Goal: Task Accomplishment & Management: Manage account settings

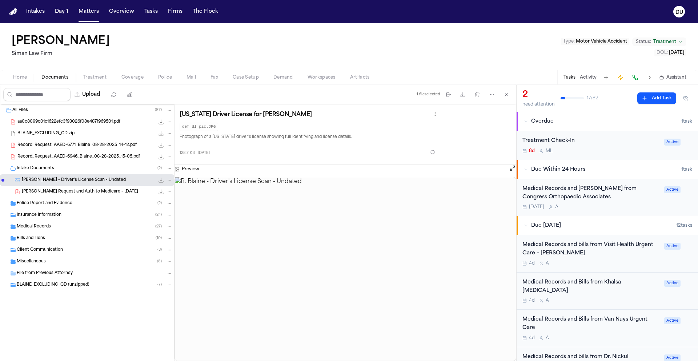
click at [13, 13] on img "Home" at bounding box center [13, 11] width 9 height 7
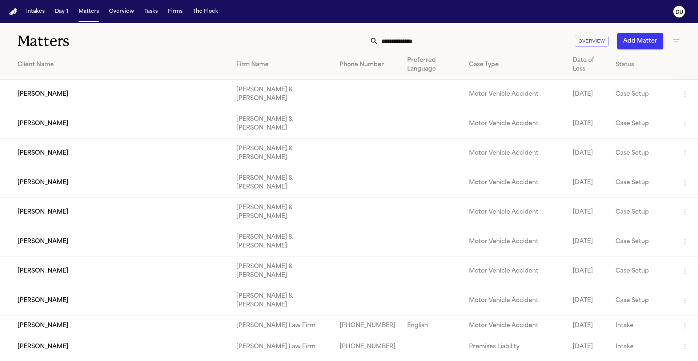
click at [12, 13] on img "Home" at bounding box center [13, 11] width 9 height 7
click at [391, 40] on input "text" at bounding box center [472, 41] width 188 height 16
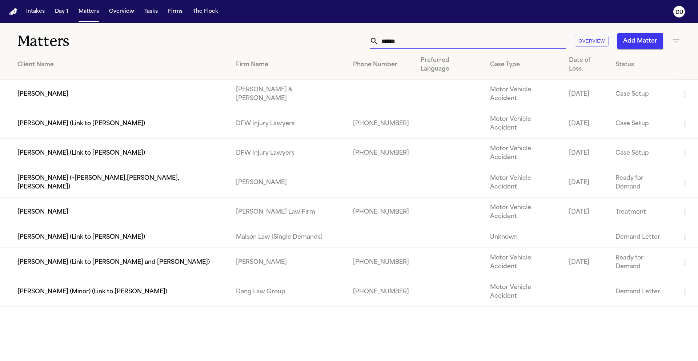
type input "******"
click at [233, 197] on td "[PERSON_NAME] Law Firm" at bounding box center [288, 211] width 117 height 29
click at [238, 197] on td "[PERSON_NAME] Law Firm" at bounding box center [288, 211] width 117 height 29
click at [165, 197] on td "[PERSON_NAME]" at bounding box center [115, 211] width 230 height 29
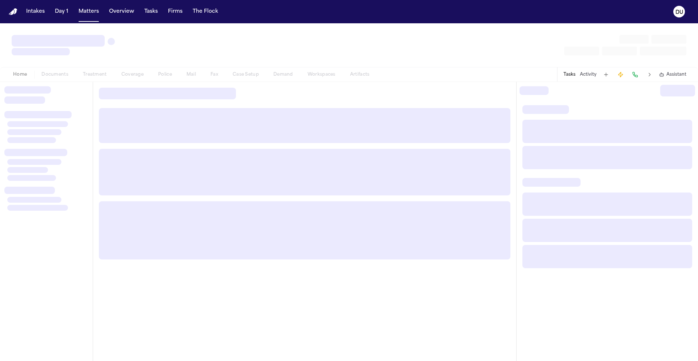
click at [165, 174] on div at bounding box center [304, 172] width 411 height 47
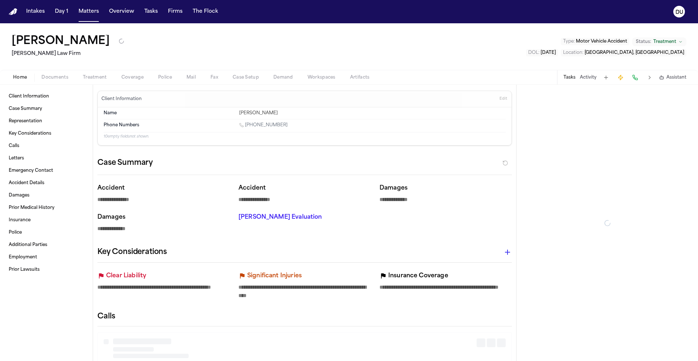
type textarea "*"
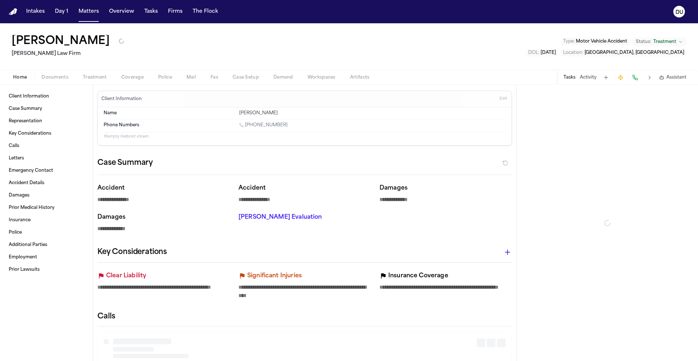
type textarea "*"
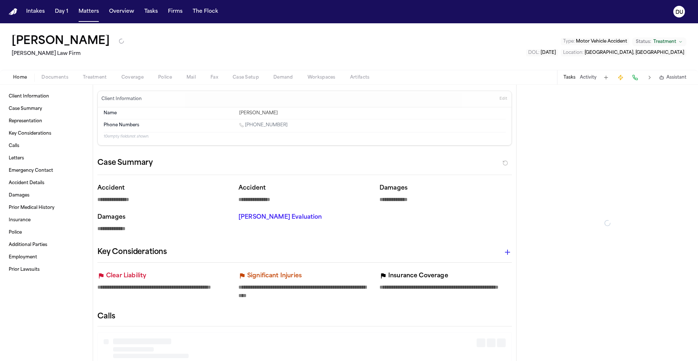
type textarea "*"
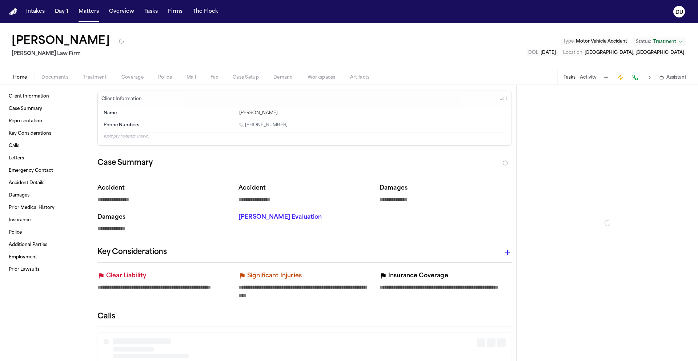
type textarea "*"
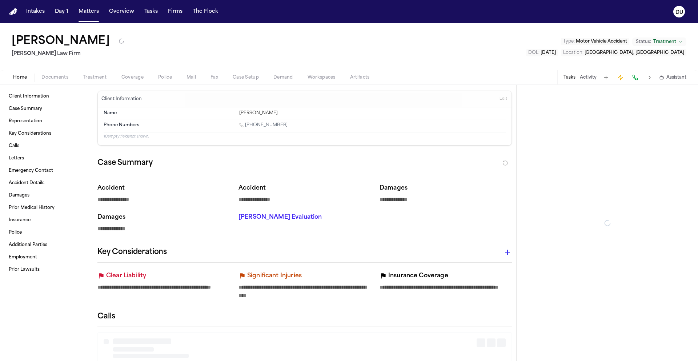
type textarea "*"
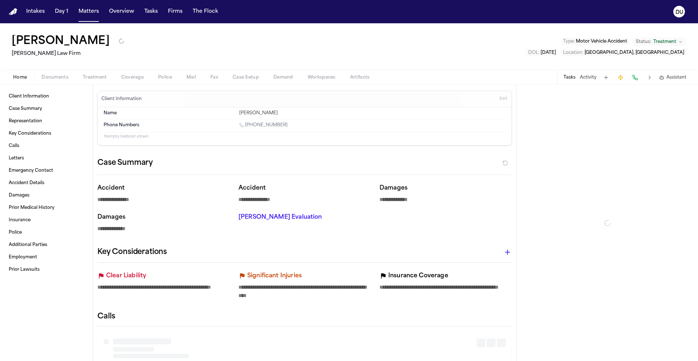
type textarea "*"
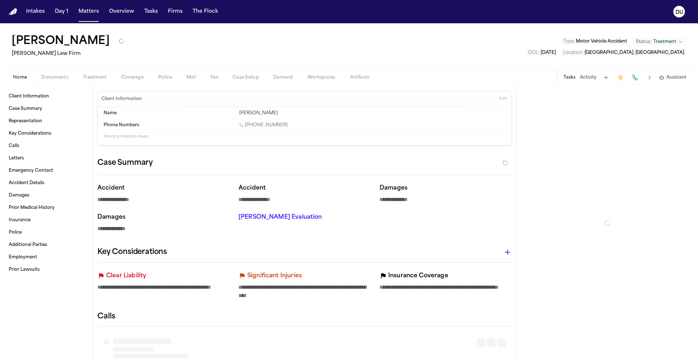
type textarea "*"
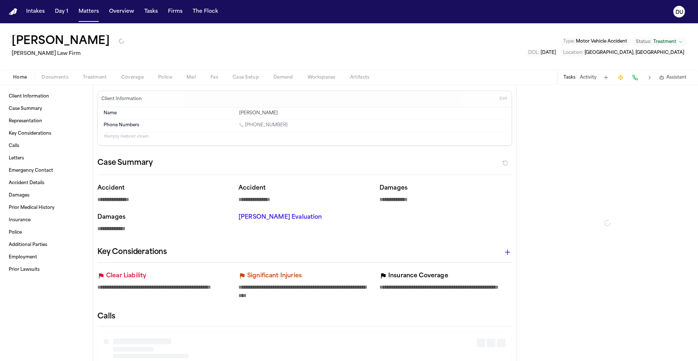
type textarea "*"
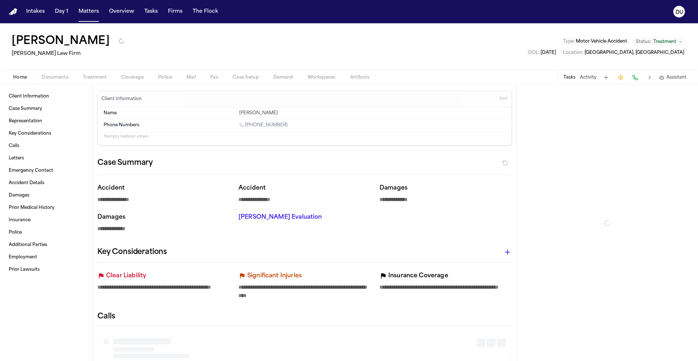
type textarea "*"
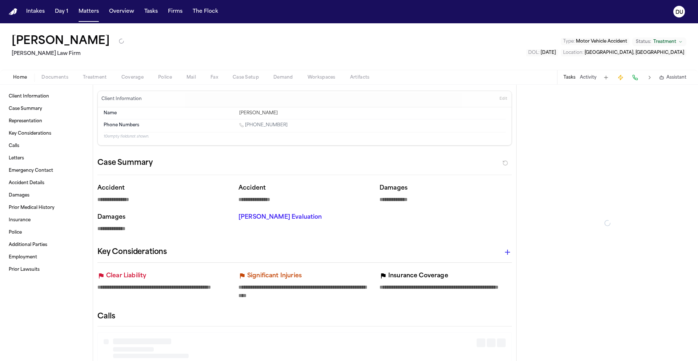
type textarea "*"
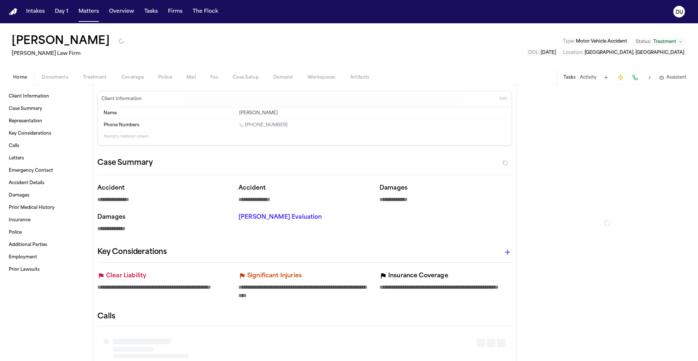
type textarea "*"
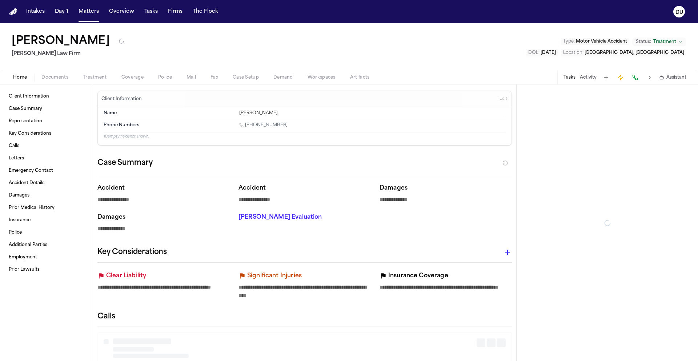
type textarea "*"
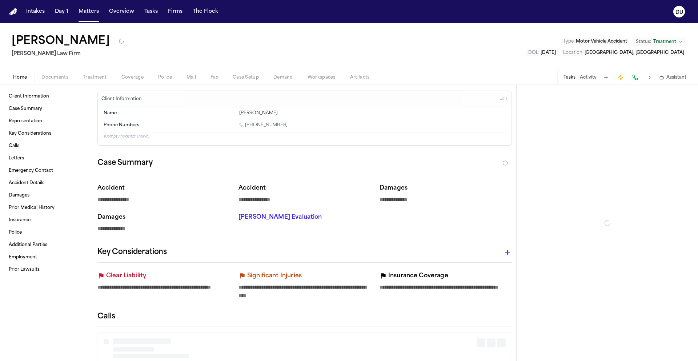
type textarea "*"
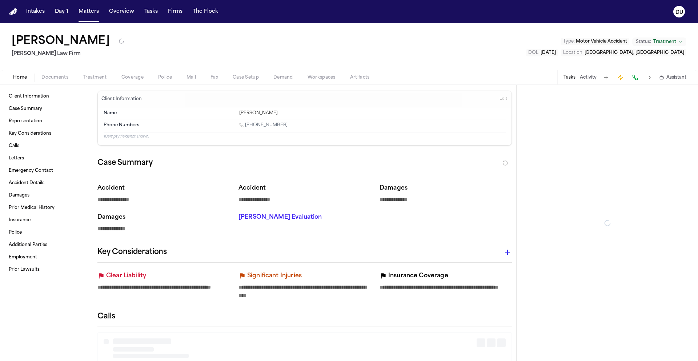
type textarea "*"
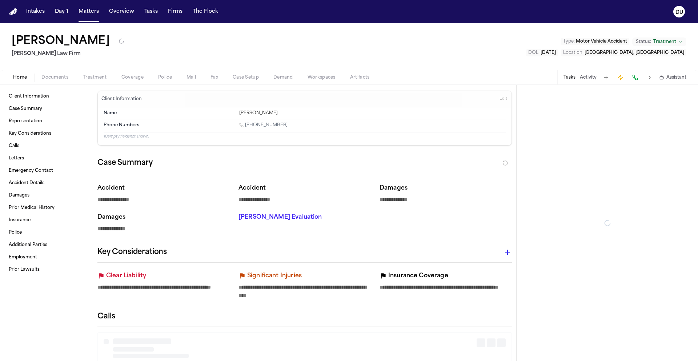
type textarea "*"
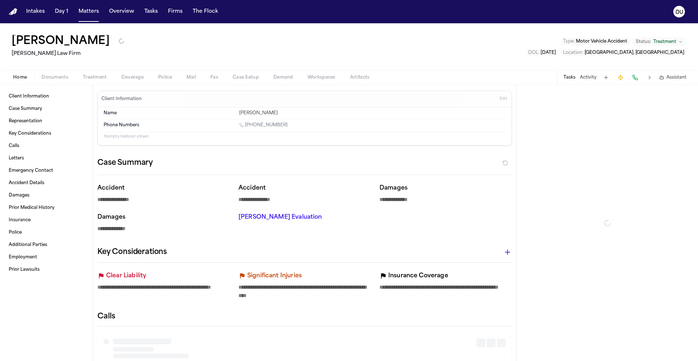
type textarea "*"
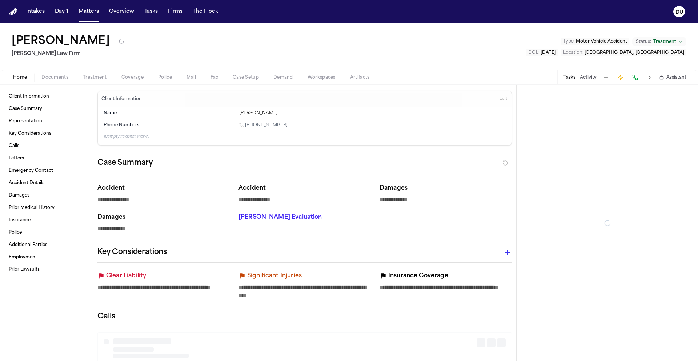
type textarea "*"
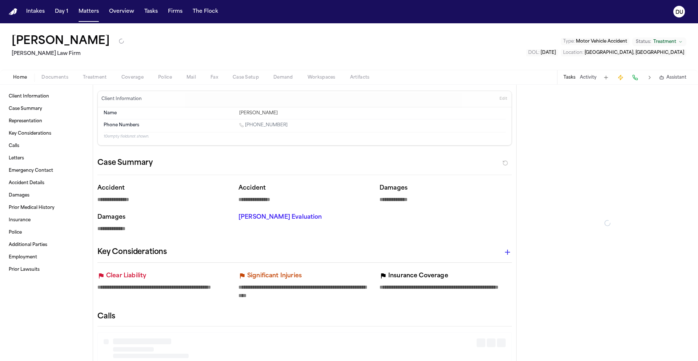
type textarea "*"
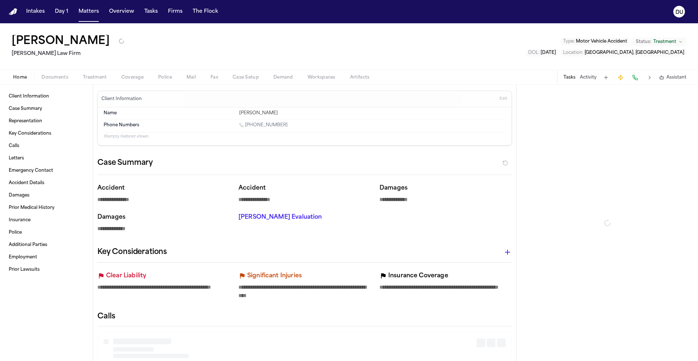
type textarea "*"
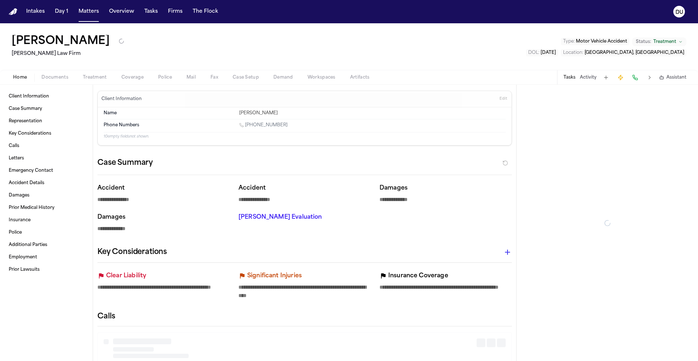
type textarea "*"
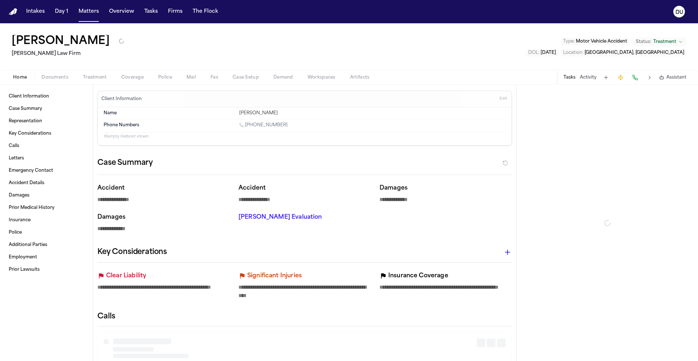
type textarea "*"
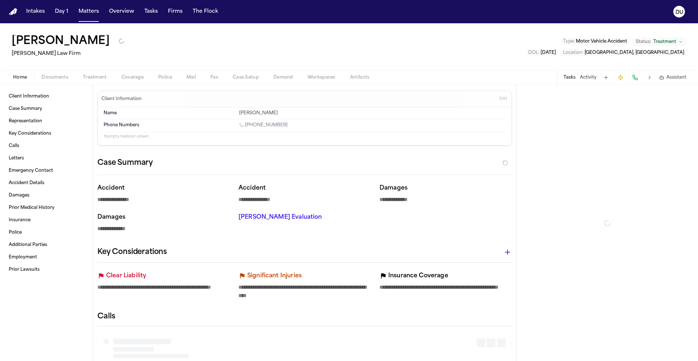
type textarea "*"
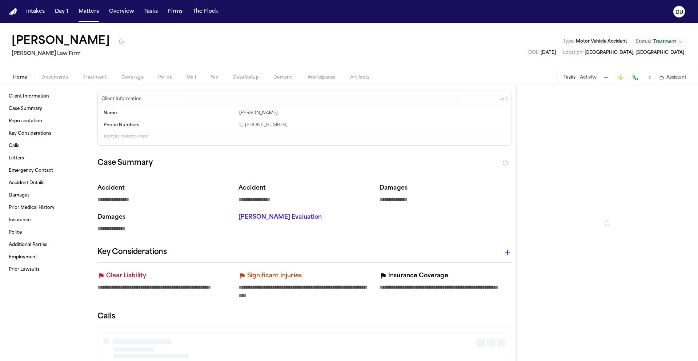
type textarea "*"
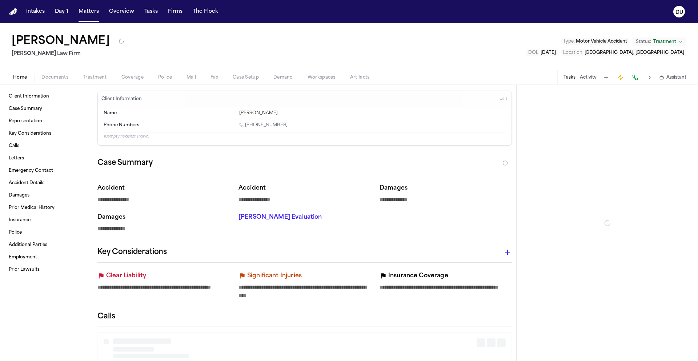
type textarea "*"
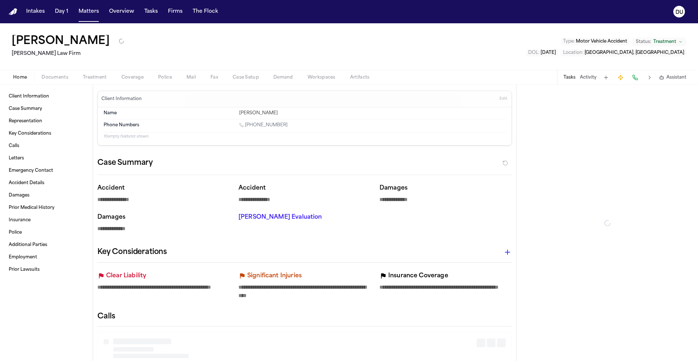
type textarea "*"
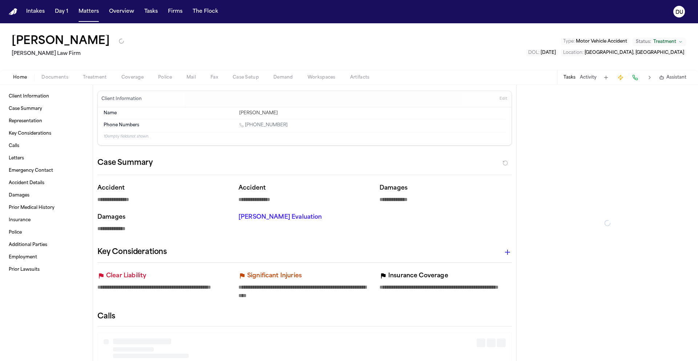
type textarea "*"
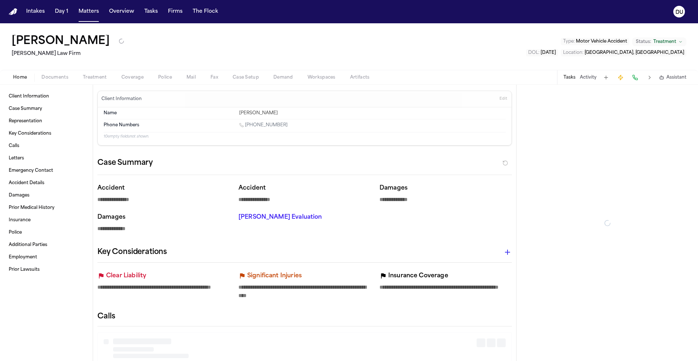
type textarea "*"
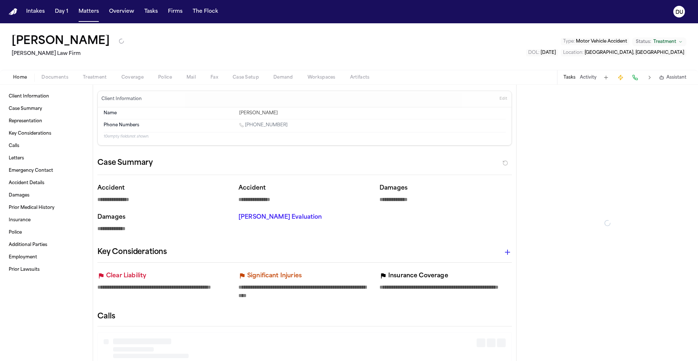
type textarea "*"
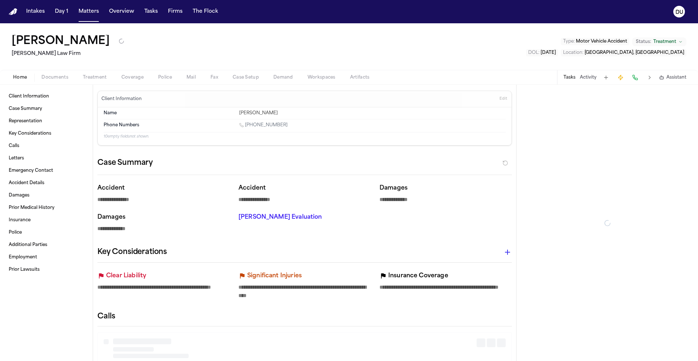
type textarea "*"
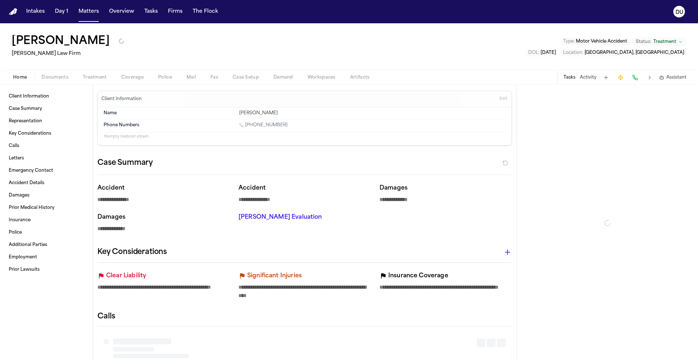
type textarea "*"
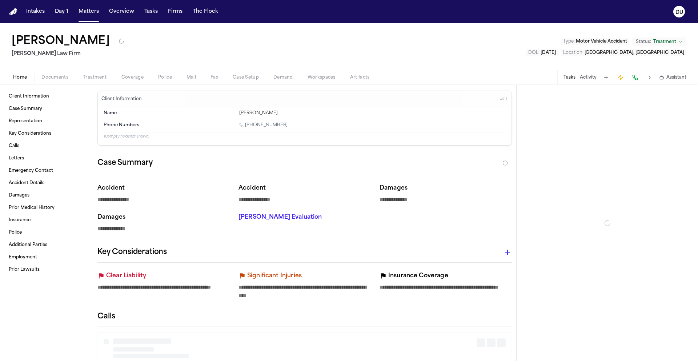
type textarea "*"
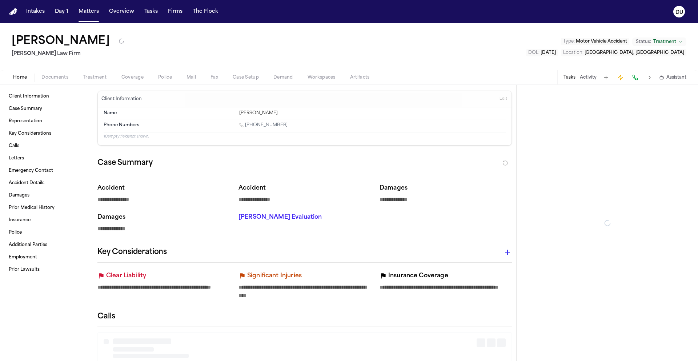
type textarea "*"
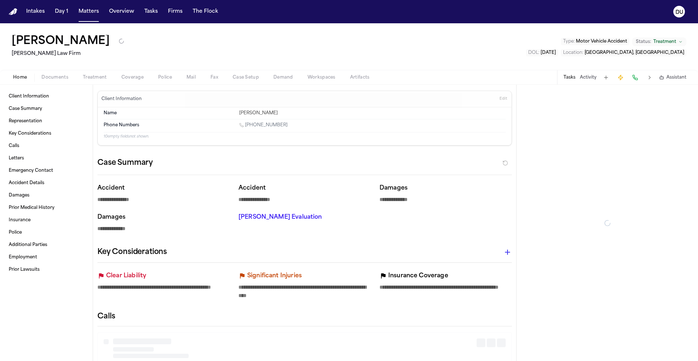
type textarea "*"
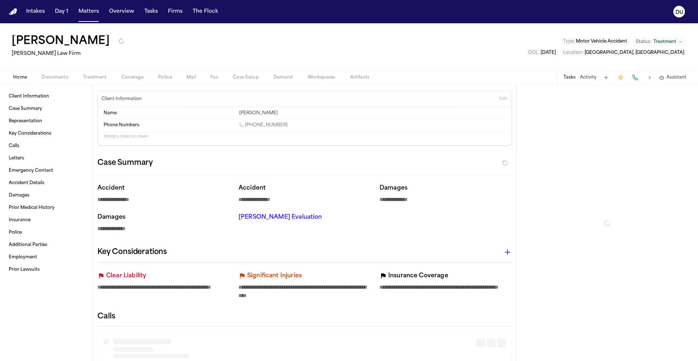
type textarea "*"
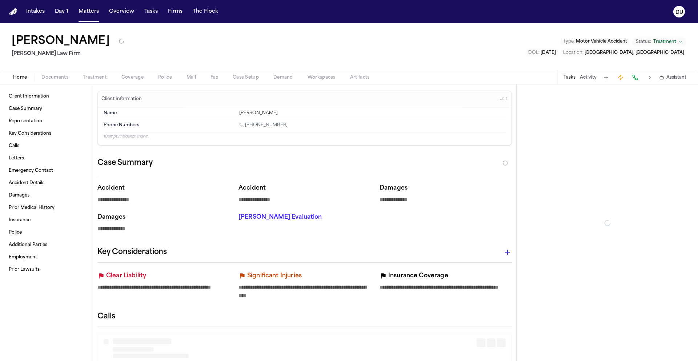
type textarea "*"
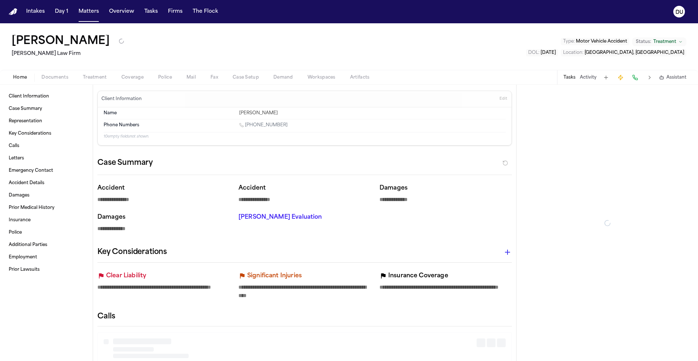
type textarea "*"
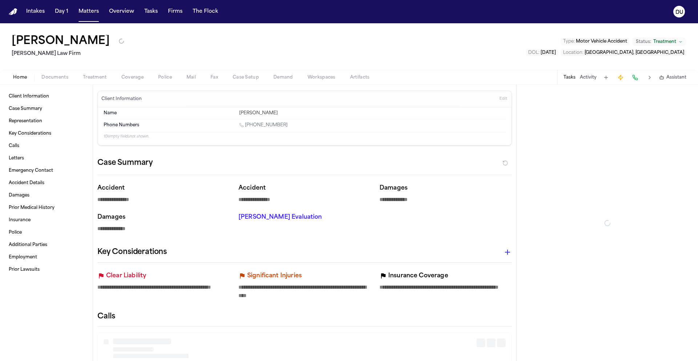
type textarea "*"
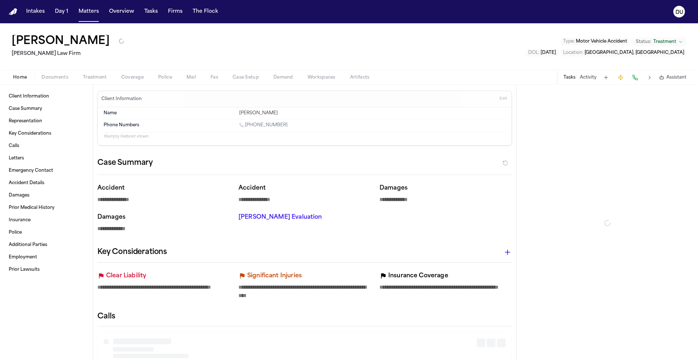
type textarea "*"
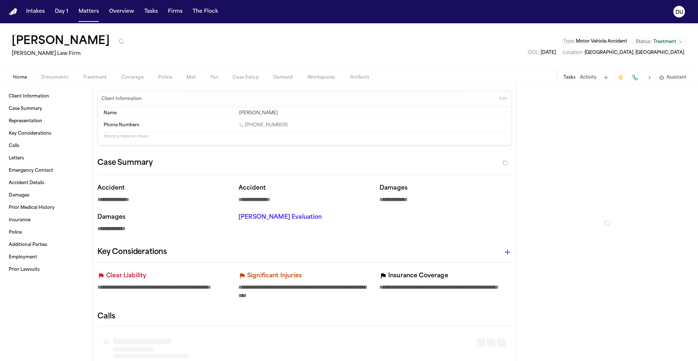
type textarea "*"
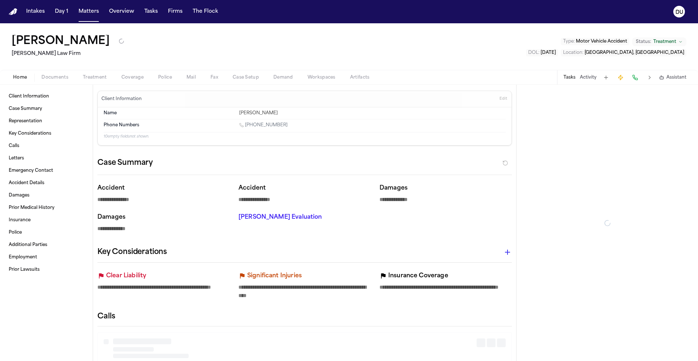
type textarea "*"
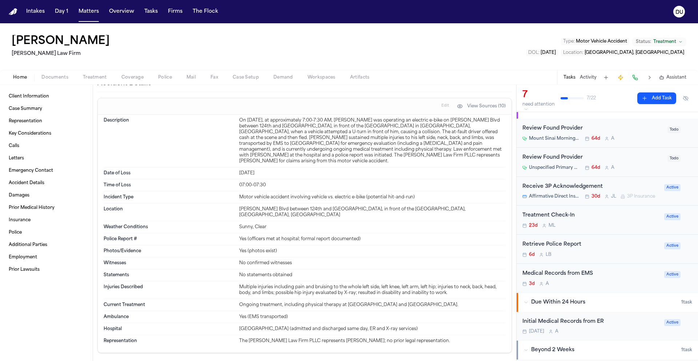
scroll to position [39, 0]
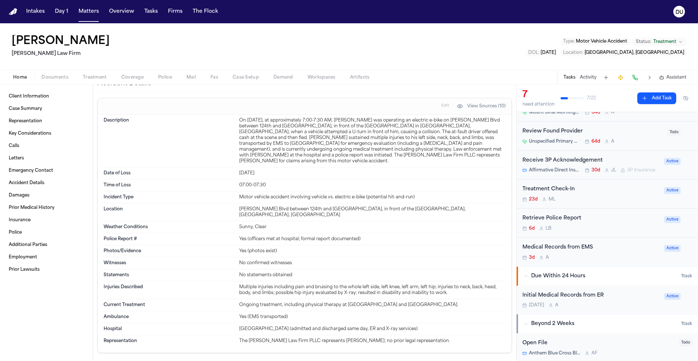
click at [554, 251] on div "Medical Records from EMS" at bounding box center [590, 247] width 137 height 8
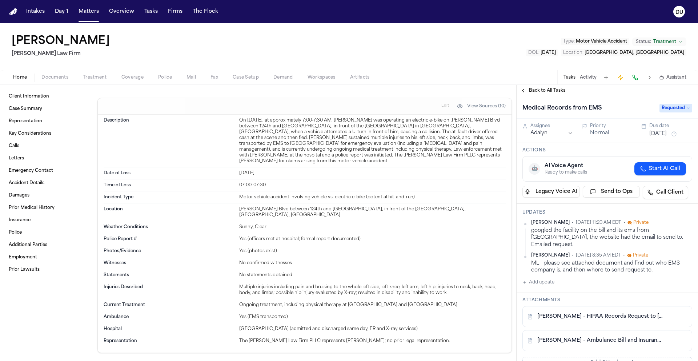
click at [544, 278] on button "Add update" at bounding box center [538, 282] width 32 height 9
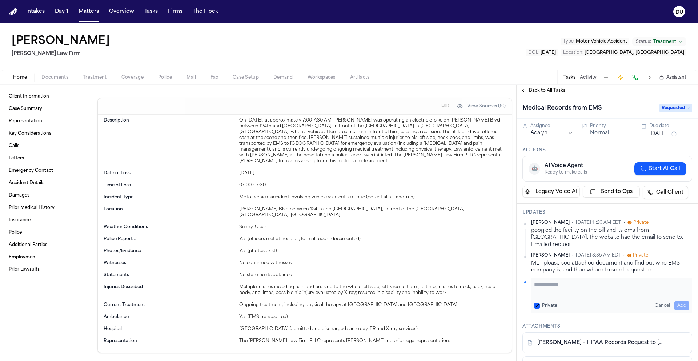
click at [577, 281] on textarea "Add your update" at bounding box center [611, 288] width 155 height 15
click at [677, 301] on button "Add" at bounding box center [681, 305] width 15 height 9
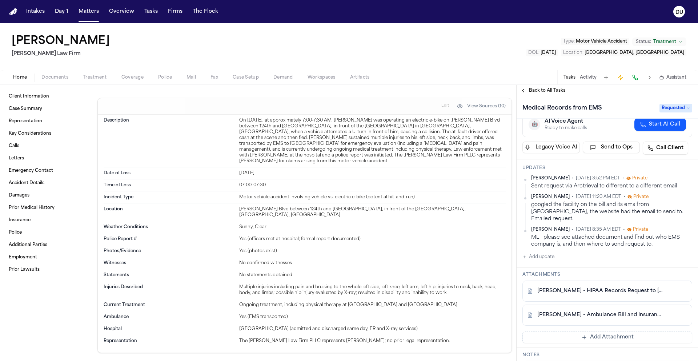
scroll to position [58, 0]
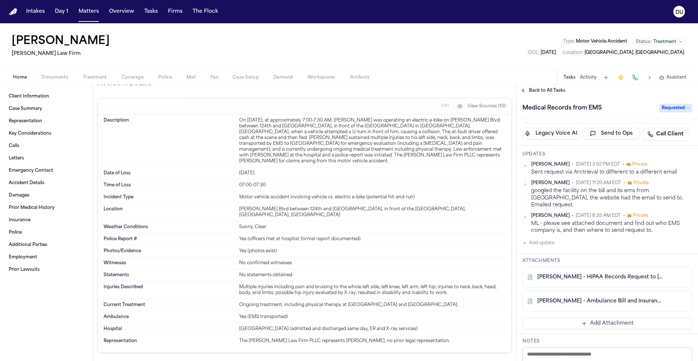
click at [597, 317] on button "Add Attachment" at bounding box center [607, 323] width 170 height 12
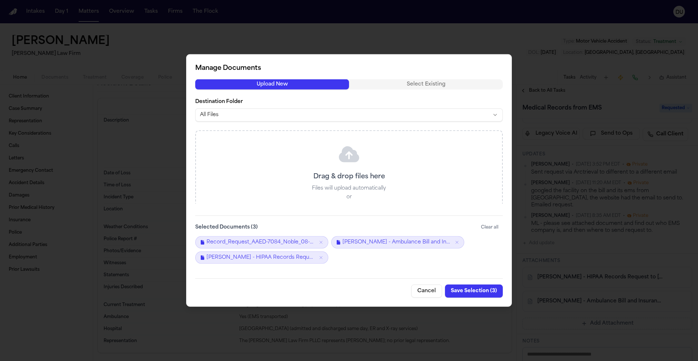
click at [476, 292] on button "Save Selection ( 3 )" at bounding box center [474, 290] width 58 height 13
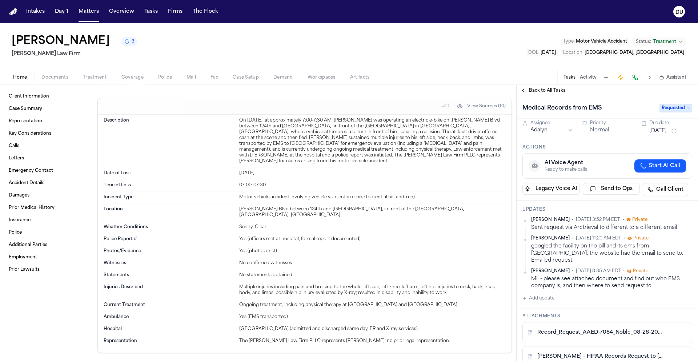
scroll to position [0, 0]
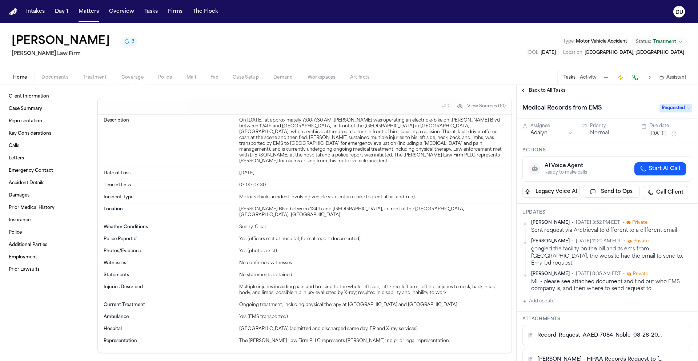
click at [665, 134] on button "[DATE]" at bounding box center [657, 133] width 17 height 7
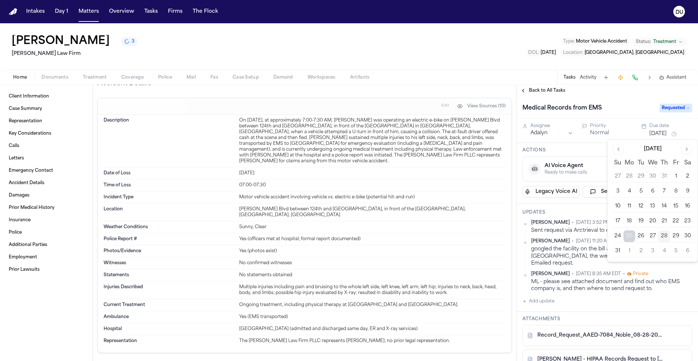
click at [639, 250] on button "2" at bounding box center [641, 251] width 12 height 12
click at [609, 95] on div "Back to All Tasks" at bounding box center [606, 91] width 181 height 12
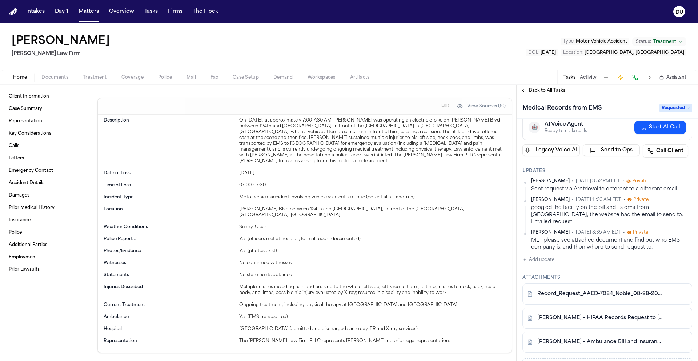
scroll to position [64, 0]
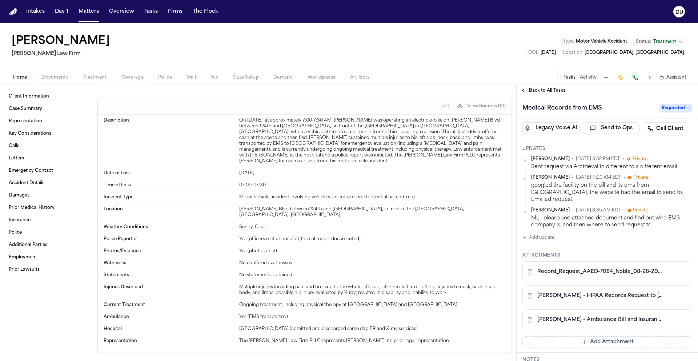
click at [623, 316] on link "[PERSON_NAME] - Ambulance Bill and Insurance Auth Form from MSHS 911 Ambulance …" at bounding box center [599, 319] width 125 height 7
click at [599, 336] on button "Add Attachment" at bounding box center [607, 342] width 170 height 12
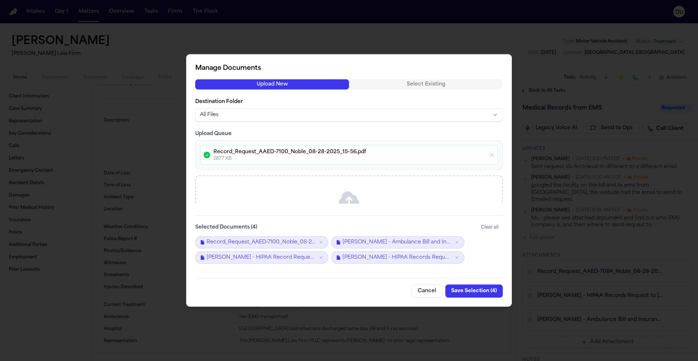
click at [481, 291] on button "Save Selection ( 4 )" at bounding box center [473, 290] width 57 height 13
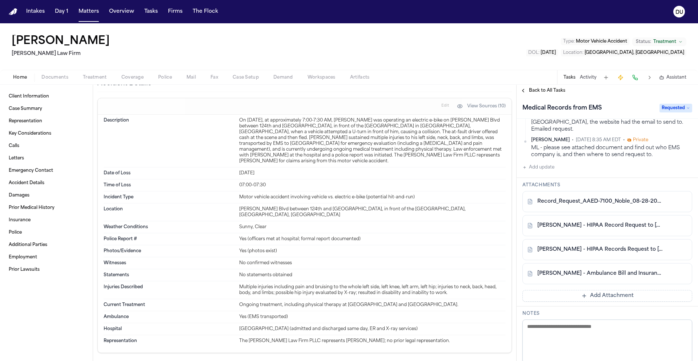
scroll to position [122, 0]
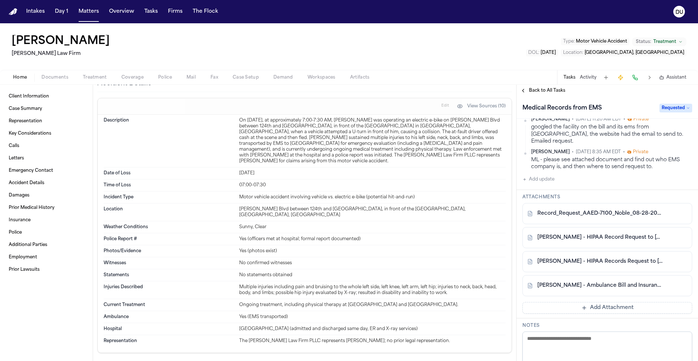
click at [603, 302] on button "Add Attachment" at bounding box center [607, 308] width 170 height 12
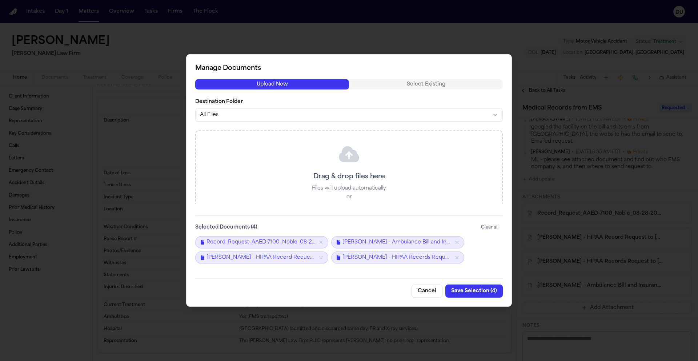
click at [428, 294] on button "Cancel" at bounding box center [426, 290] width 31 height 13
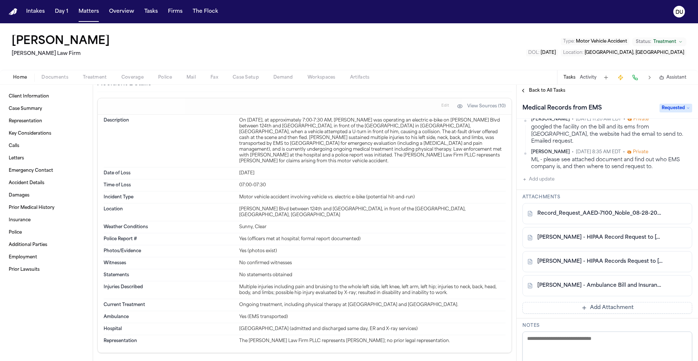
click at [535, 90] on span "Back to All Tasks" at bounding box center [547, 91] width 36 height 6
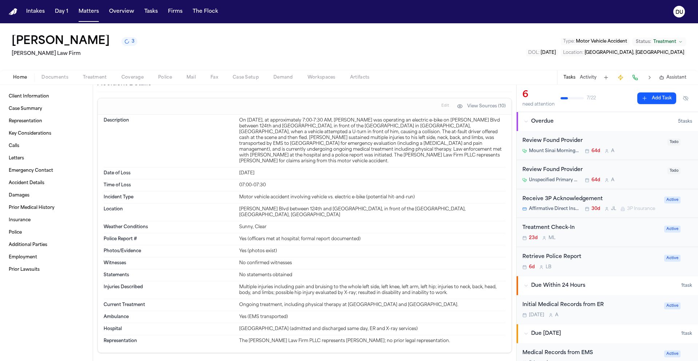
click at [593, 309] on div "Initial Medical Records from ER" at bounding box center [590, 305] width 137 height 8
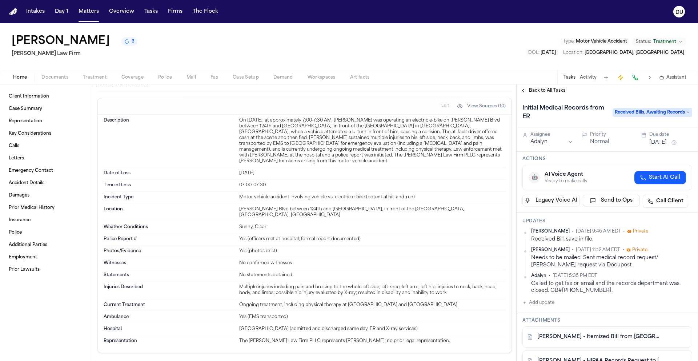
click at [538, 90] on span "Back to All Tasks" at bounding box center [547, 91] width 36 height 6
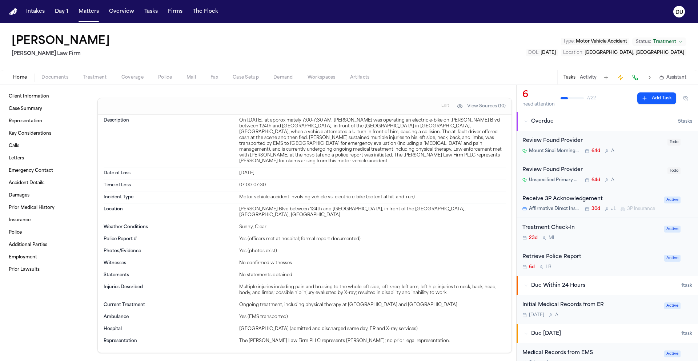
click at [15, 12] on img "Home" at bounding box center [13, 11] width 9 height 7
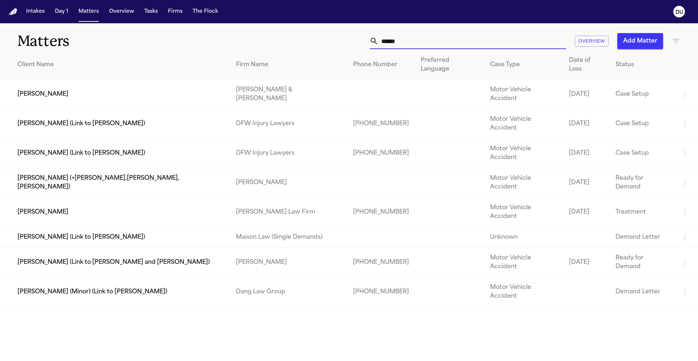
drag, startPoint x: 414, startPoint y: 43, endPoint x: 377, endPoint y: 44, distance: 37.4
click at [377, 44] on div "******" at bounding box center [468, 41] width 196 height 16
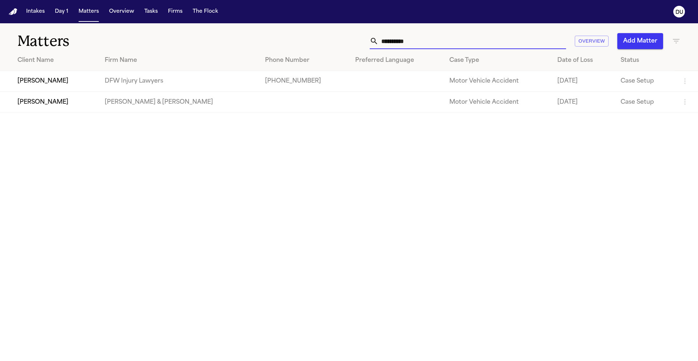
type input "**********"
click at [126, 78] on td "DFW Injury Lawyers" at bounding box center [179, 81] width 160 height 21
click at [166, 90] on td "DFW Injury Lawyers" at bounding box center [179, 81] width 160 height 21
click at [69, 81] on td "[PERSON_NAME]" at bounding box center [49, 81] width 99 height 21
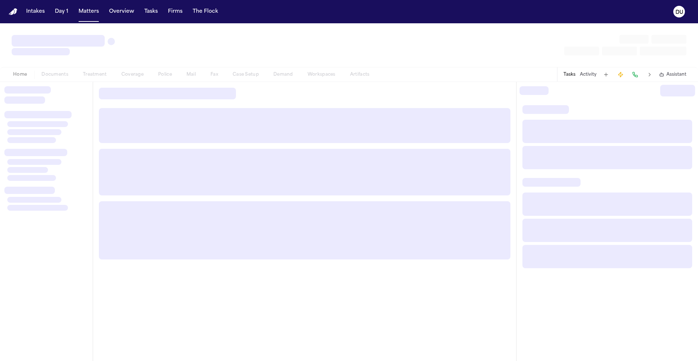
click at [69, 81] on div "Home Documents Treatment Coverage Police Mail Fax Case Setup Demand Workspaces …" at bounding box center [349, 74] width 698 height 15
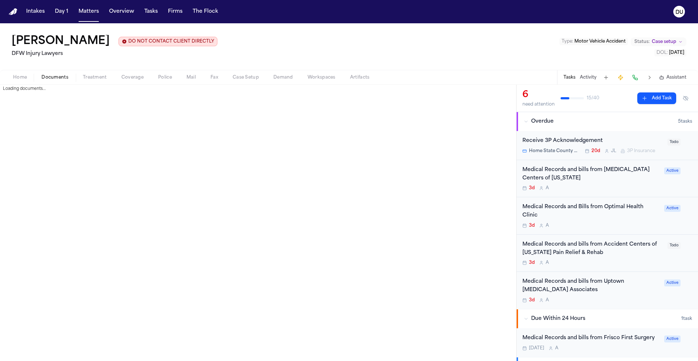
click at [56, 82] on span "button" at bounding box center [55, 81] width 36 height 1
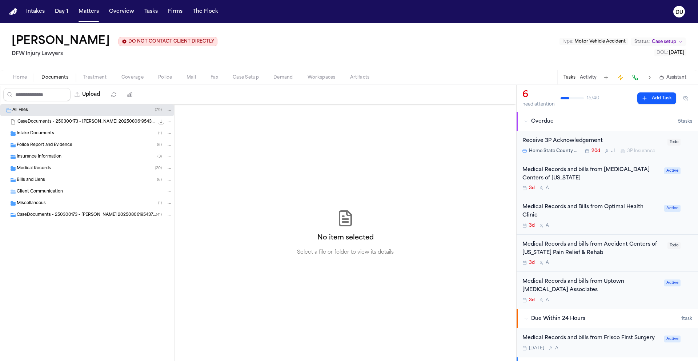
click at [41, 167] on span "Medical Records" at bounding box center [34, 168] width 34 height 6
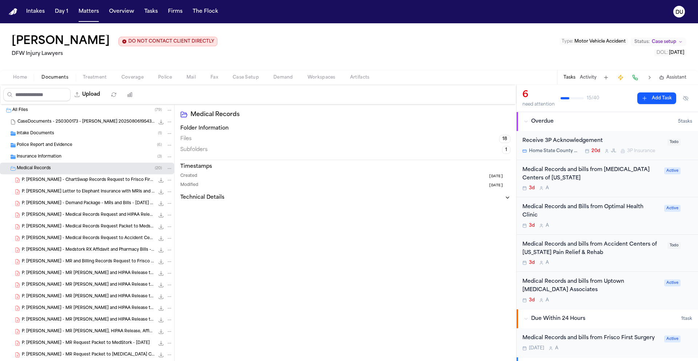
click at [51, 136] on span "Intake Documents" at bounding box center [35, 133] width 37 height 6
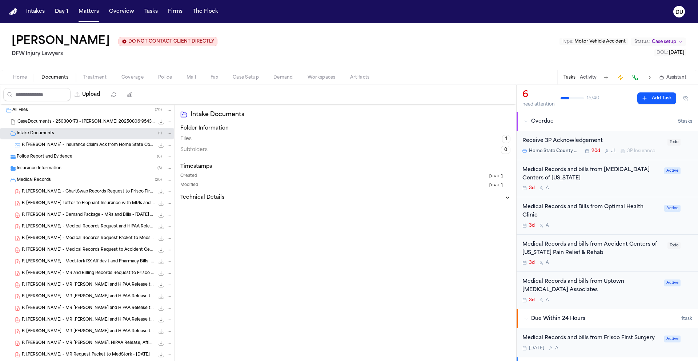
click at [55, 158] on span "Police Report and Evidence" at bounding box center [45, 157] width 56 height 6
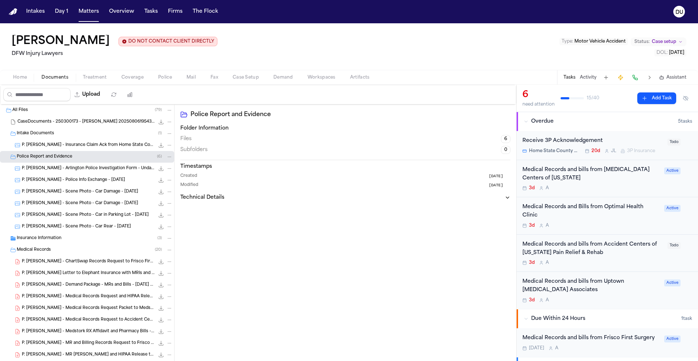
click at [27, 80] on span "Home" at bounding box center [20, 77] width 14 height 6
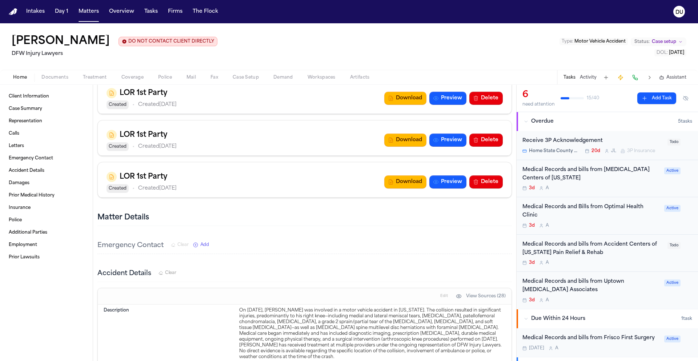
scroll to position [711, 0]
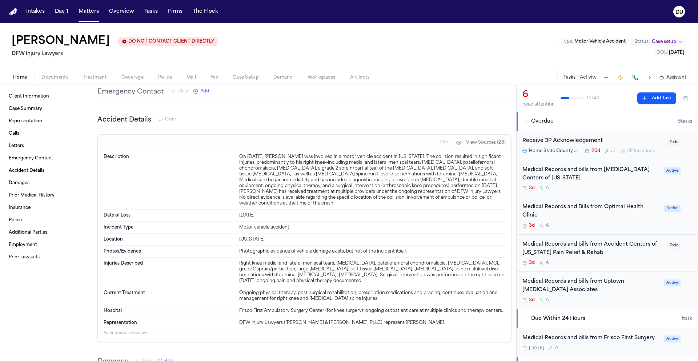
click at [577, 283] on div "Medical Records and bills from Uptown Radiology Associates" at bounding box center [590, 285] width 137 height 17
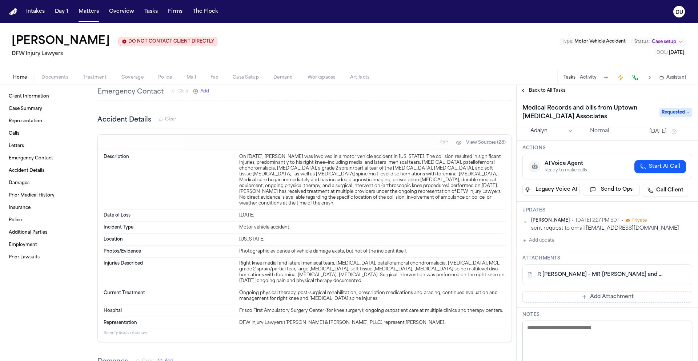
scroll to position [12, 0]
click at [539, 242] on button "Add update" at bounding box center [538, 239] width 32 height 9
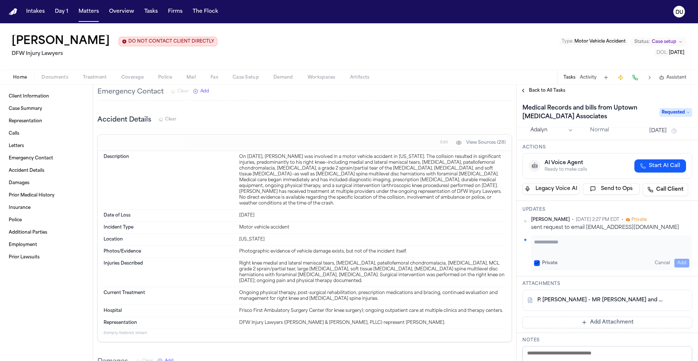
click at [575, 246] on textarea "Add your update" at bounding box center [611, 245] width 155 height 15
type textarea "**********"
click at [674, 261] on button "Add" at bounding box center [681, 262] width 15 height 9
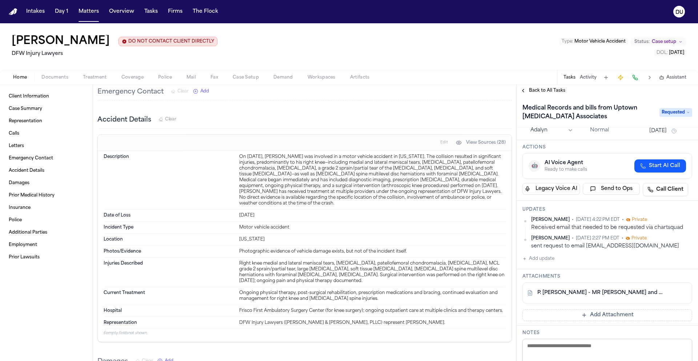
click at [585, 315] on button "Add Attachment" at bounding box center [607, 315] width 170 height 12
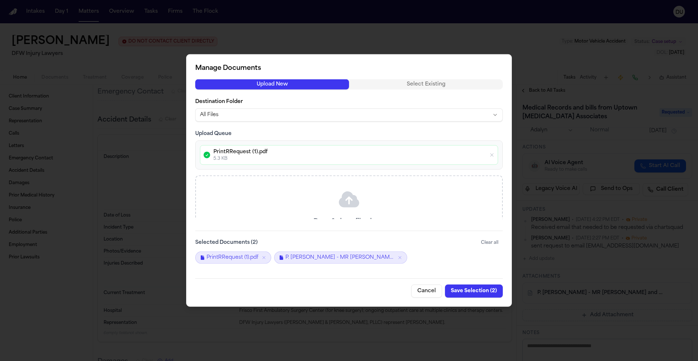
click at [482, 291] on button "Save Selection ( 2 )" at bounding box center [474, 290] width 58 height 13
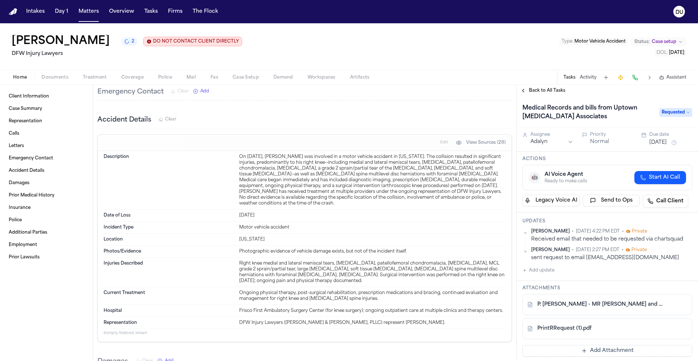
click at [665, 144] on button "[DATE]" at bounding box center [657, 142] width 17 height 7
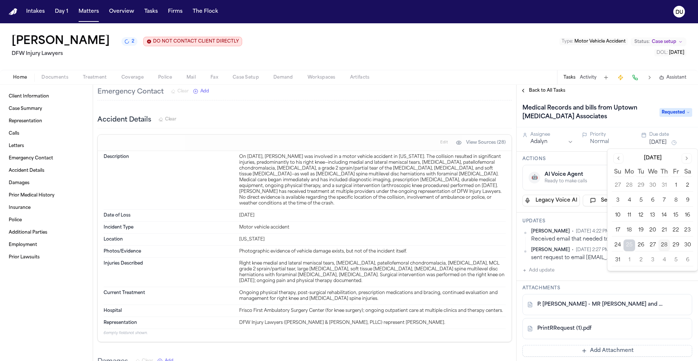
click at [662, 259] on button "4" at bounding box center [664, 260] width 12 height 12
click at [628, 120] on h1 "Medical Records and bills from Uptown Radiology Associates" at bounding box center [587, 112] width 136 height 20
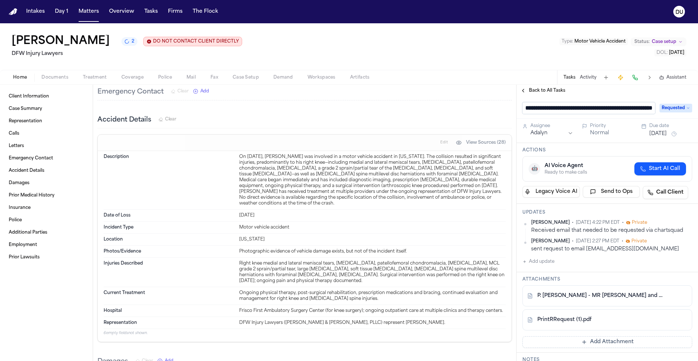
scroll to position [0, 52]
click at [548, 92] on span "Back to All Tasks" at bounding box center [547, 91] width 36 height 6
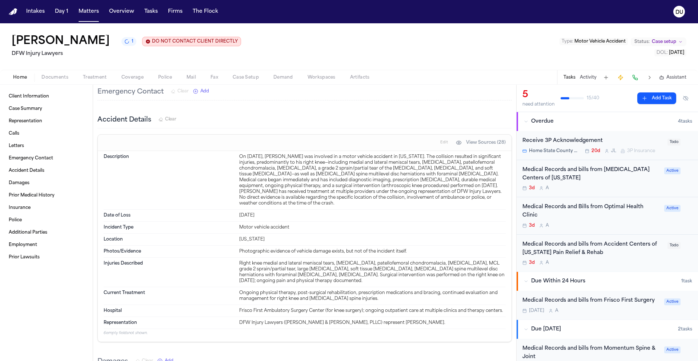
click at [14, 12] on img "Home" at bounding box center [13, 11] width 9 height 7
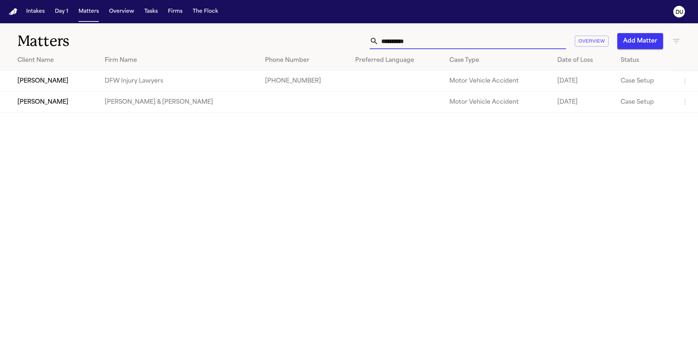
drag, startPoint x: 422, startPoint y: 41, endPoint x: 372, endPoint y: 44, distance: 49.5
click at [372, 44] on div "**********" at bounding box center [468, 41] width 196 height 16
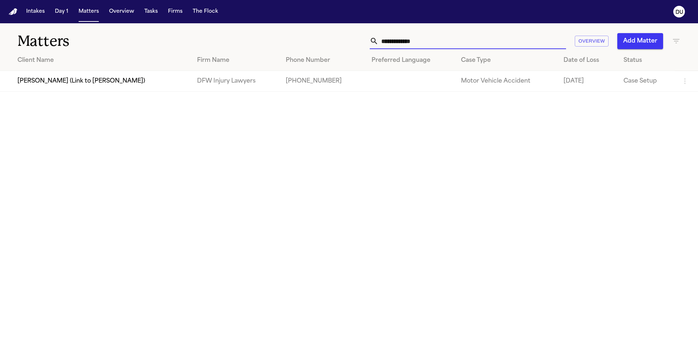
type input "**********"
click at [183, 79] on td "[PERSON_NAME] (Link to [PERSON_NAME])" at bounding box center [95, 81] width 191 height 21
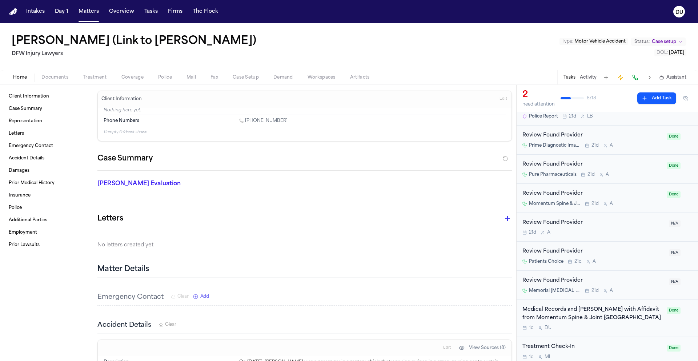
scroll to position [219, 0]
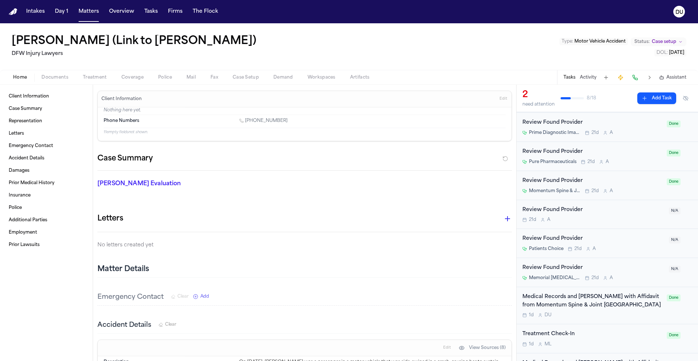
click at [15, 12] on img "Home" at bounding box center [13, 11] width 9 height 7
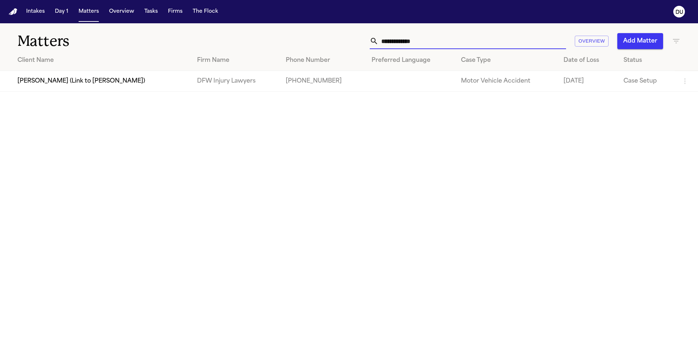
drag, startPoint x: 432, startPoint y: 42, endPoint x: 371, endPoint y: 42, distance: 61.1
click at [371, 42] on div "**********" at bounding box center [468, 41] width 196 height 16
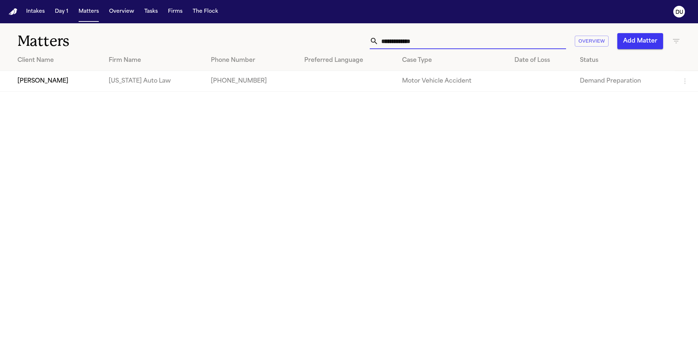
type input "**********"
click at [103, 85] on td "[US_STATE] Auto Law" at bounding box center [154, 81] width 102 height 21
click at [52, 83] on td "[PERSON_NAME]" at bounding box center [51, 81] width 103 height 21
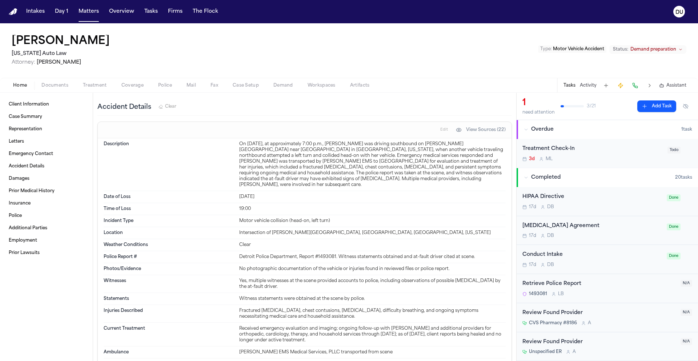
click at [54, 88] on span "Documents" at bounding box center [54, 85] width 27 height 6
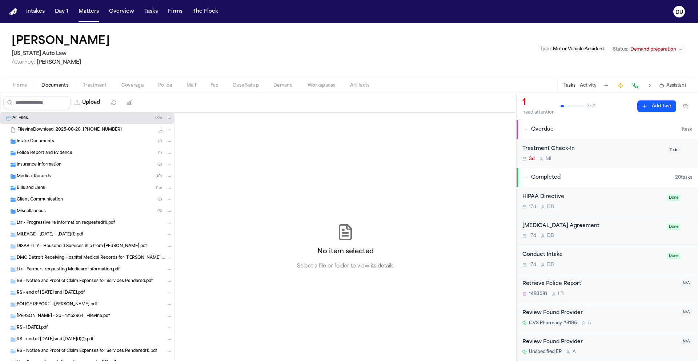
click at [38, 173] on span "Medical Records" at bounding box center [34, 176] width 34 height 6
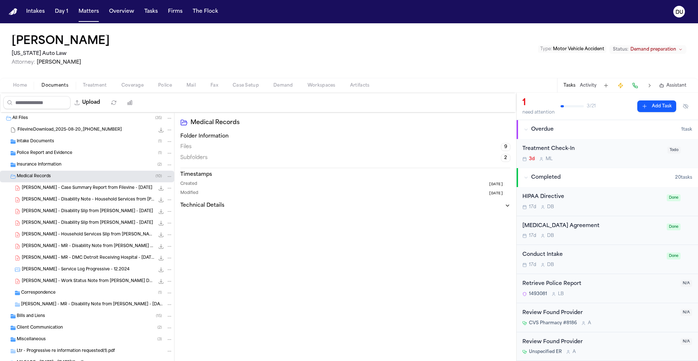
click at [39, 143] on span "Intake Documents" at bounding box center [35, 141] width 37 height 6
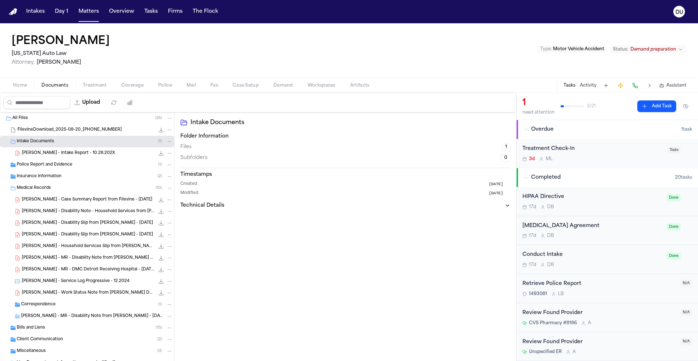
click at [45, 176] on span "Insurance Information" at bounding box center [39, 176] width 45 height 6
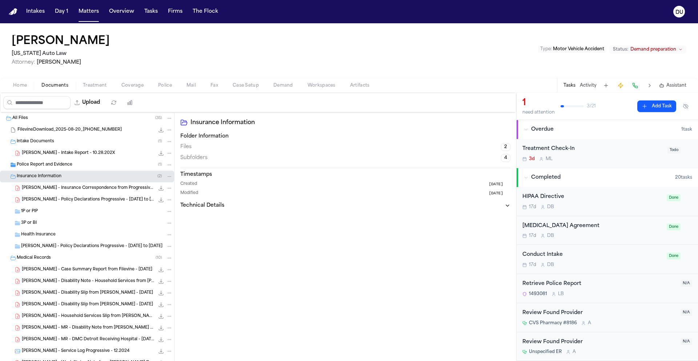
click at [50, 156] on span "K. Holt - Intake Report - 10.28.202X" at bounding box center [68, 153] width 93 height 6
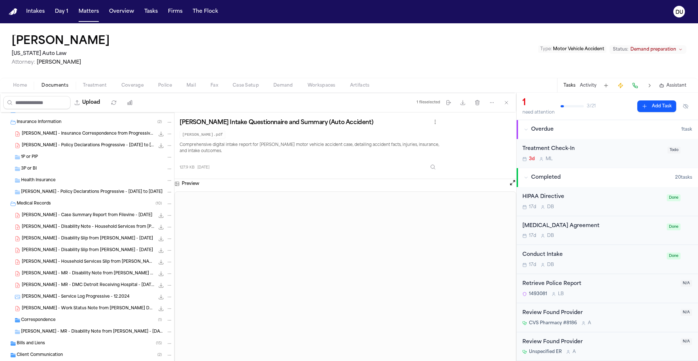
scroll to position [36, 0]
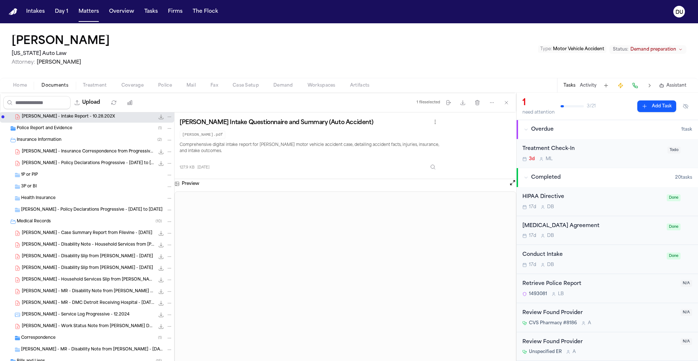
click at [72, 212] on span "K. Holt - Policy Declarations Progressive - 10.4.24 to 4.4.25" at bounding box center [91, 210] width 141 height 6
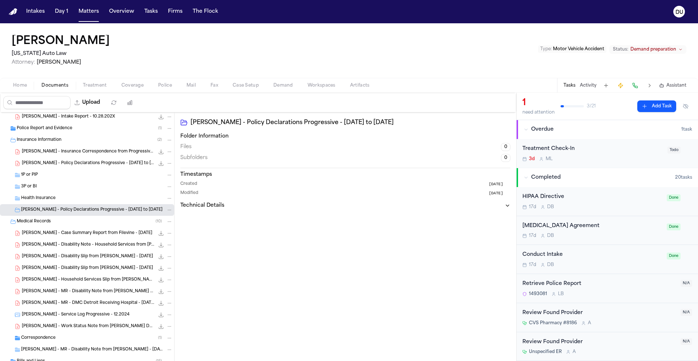
click at [74, 210] on span "K. Holt - Policy Declarations Progressive - 10.4.24 to 4.4.25" at bounding box center [91, 210] width 141 height 6
click at [40, 167] on div "K. Holt - Policy Declarations Progressive - 10.4.24 to 4.4.25 71.4 KB • PDF" at bounding box center [87, 163] width 174 height 12
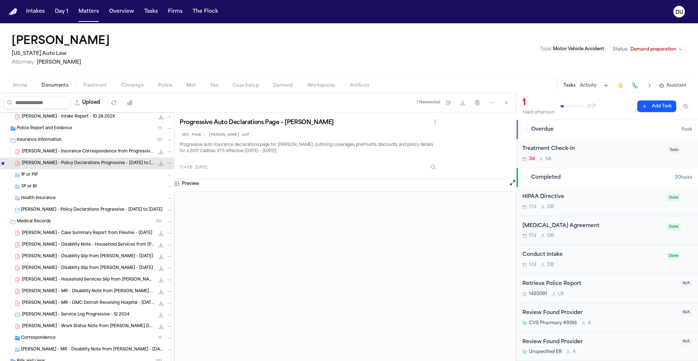
click at [33, 196] on span "Health Insurance" at bounding box center [38, 198] width 35 height 6
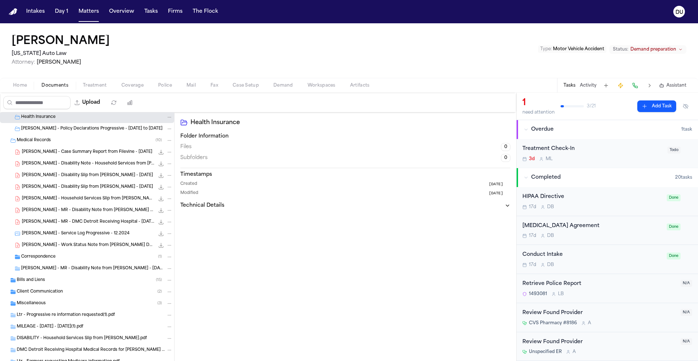
scroll to position [129, 0]
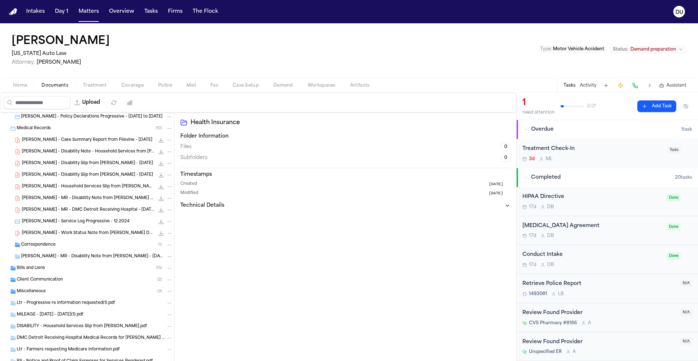
click at [27, 268] on span "Bills and Liens" at bounding box center [31, 268] width 28 height 6
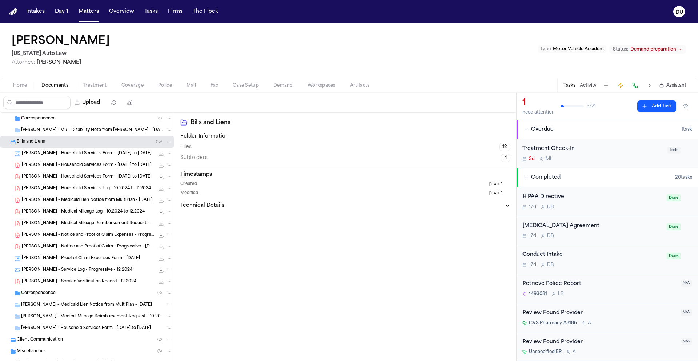
scroll to position [257, 0]
click at [47, 291] on span "Correspondence" at bounding box center [38, 292] width 35 height 6
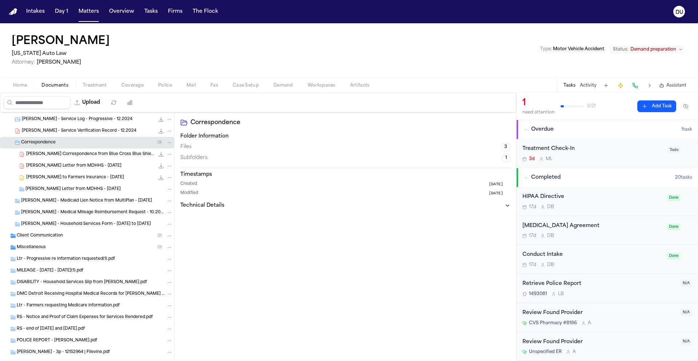
scroll to position [408, 0]
click at [47, 238] on div "Client Communication ( 2 )" at bounding box center [87, 234] width 174 height 12
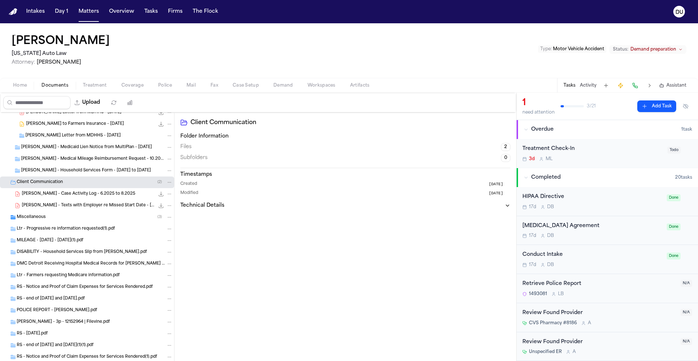
scroll to position [465, 0]
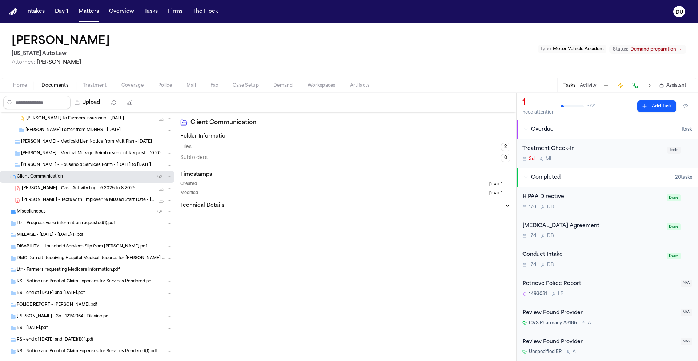
click at [31, 211] on span "Miscellaneous" at bounding box center [31, 212] width 29 height 6
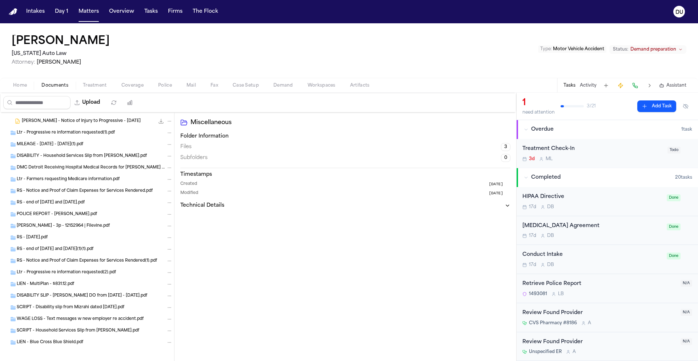
scroll to position [581, 0]
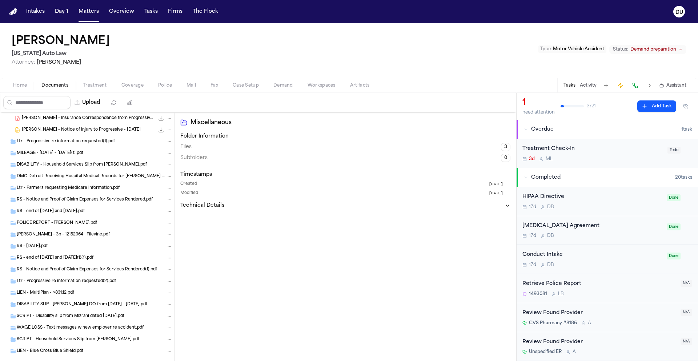
click at [49, 220] on span "POLICE REPORT - Holt.pdf" at bounding box center [57, 223] width 80 height 6
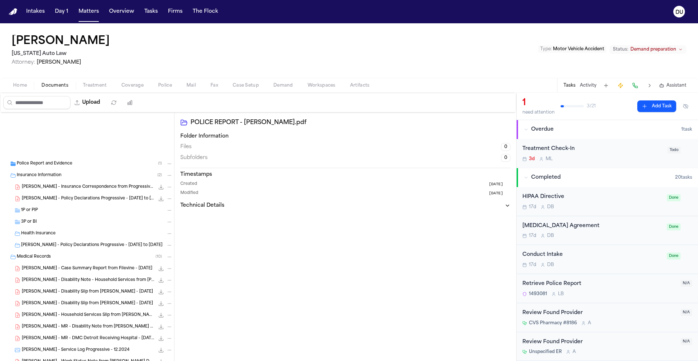
scroll to position [0, 0]
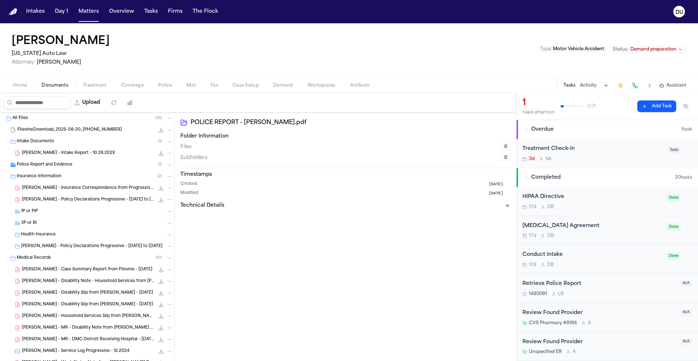
click at [50, 154] on span "K. Holt - Intake Report - 10.28.202X" at bounding box center [68, 153] width 93 height 6
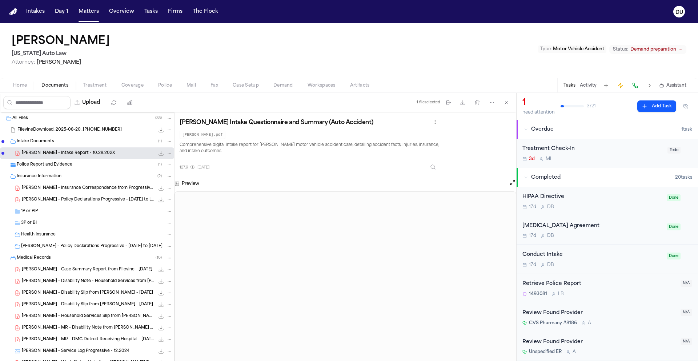
click at [39, 163] on span "Police Report and Evidence" at bounding box center [45, 165] width 56 height 6
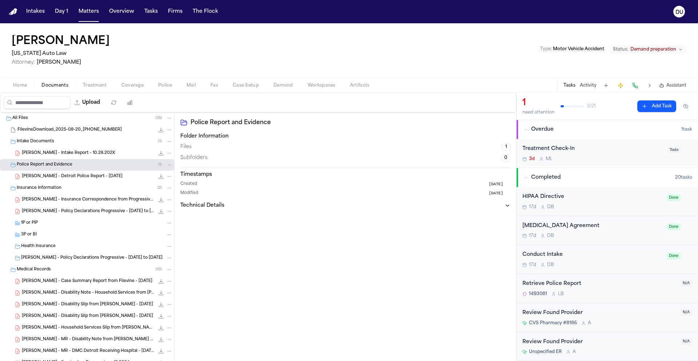
click at [57, 175] on span "K. Holt - Detroit Police Report - 10.28.24" at bounding box center [72, 176] width 101 height 6
